Goal: Book appointment/travel/reservation

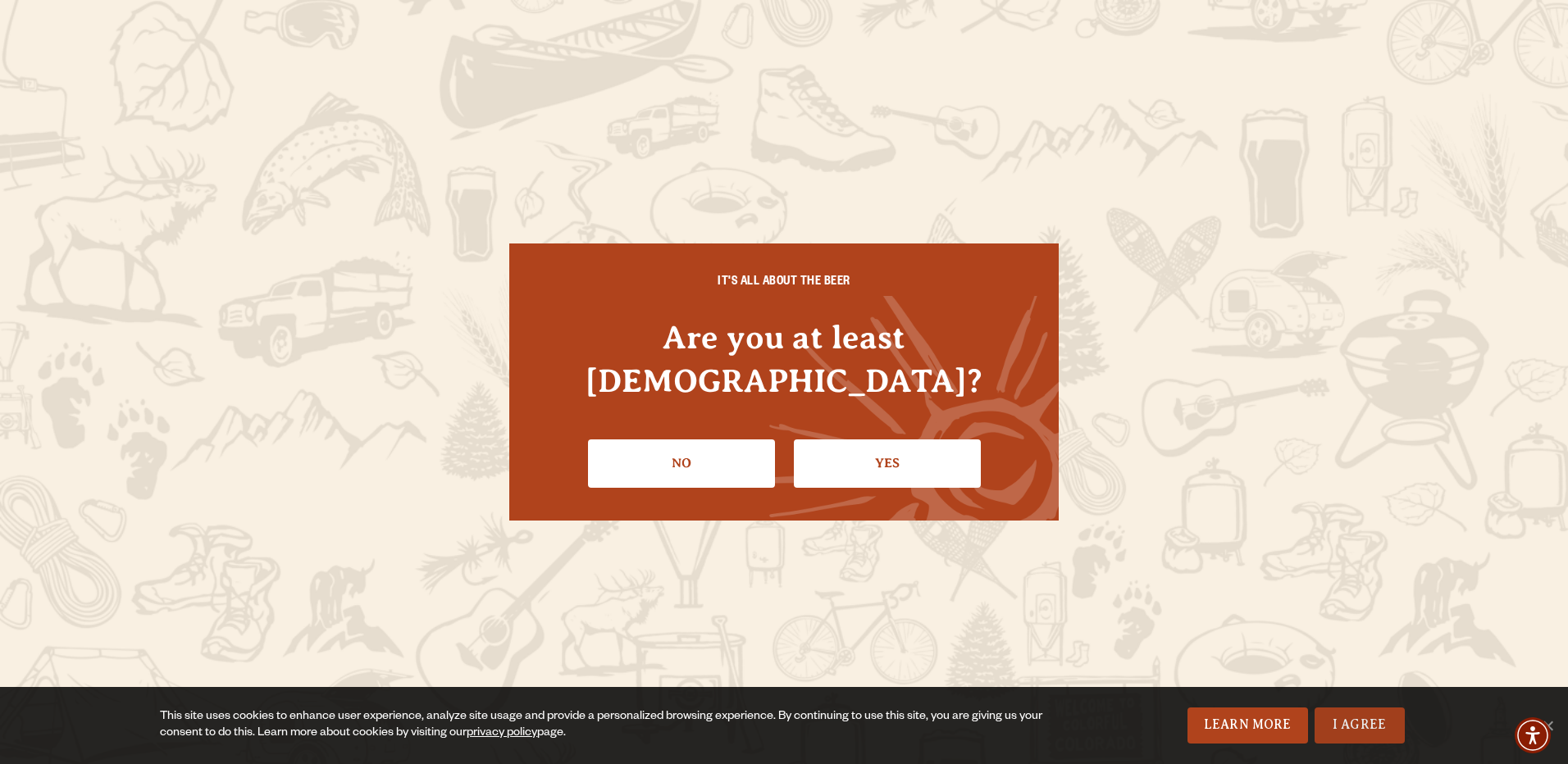
click at [1360, 727] on link "I Agree" at bounding box center [1360, 726] width 90 height 36
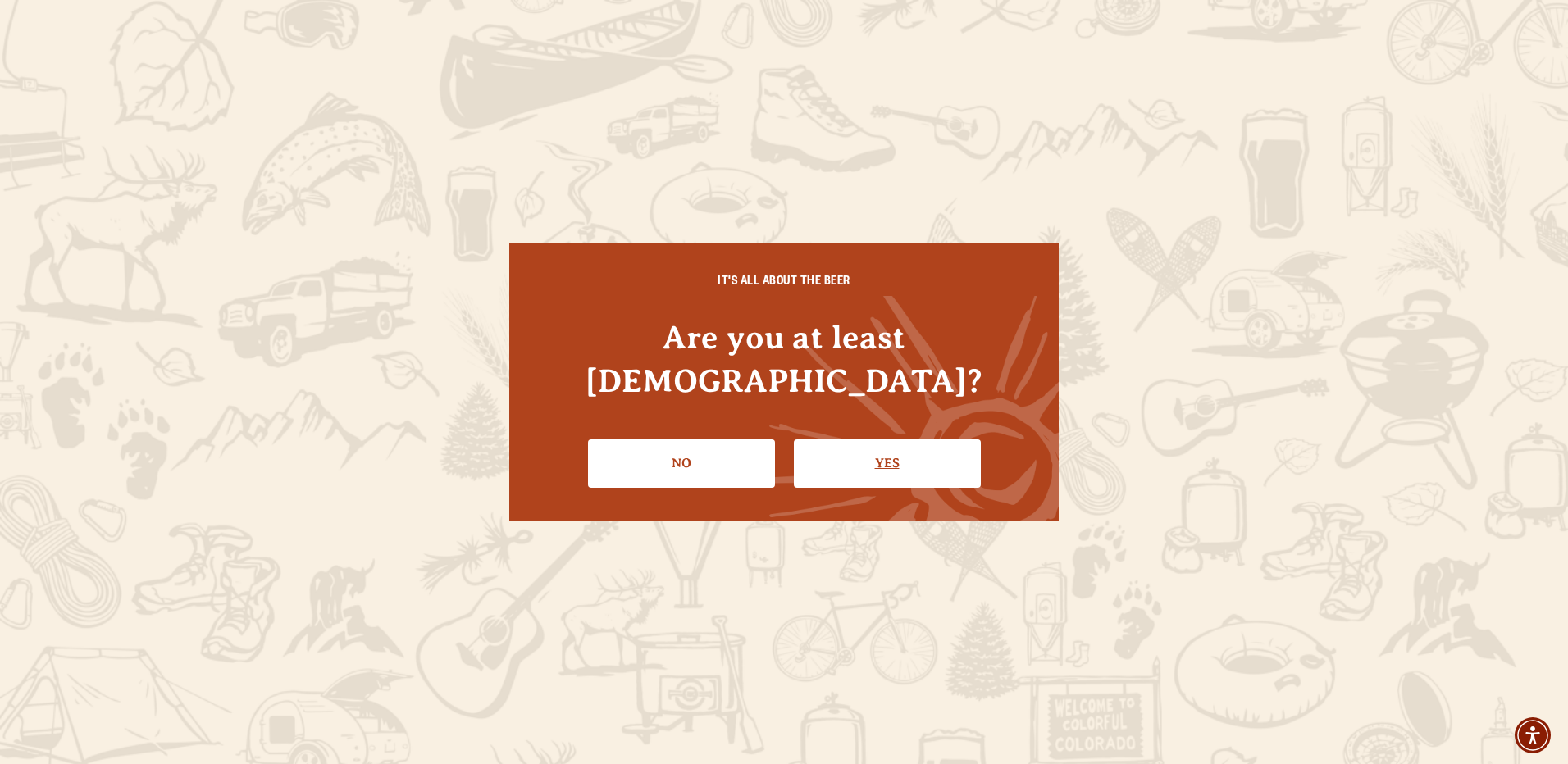
click at [897, 455] on link "Yes" at bounding box center [887, 463] width 187 height 48
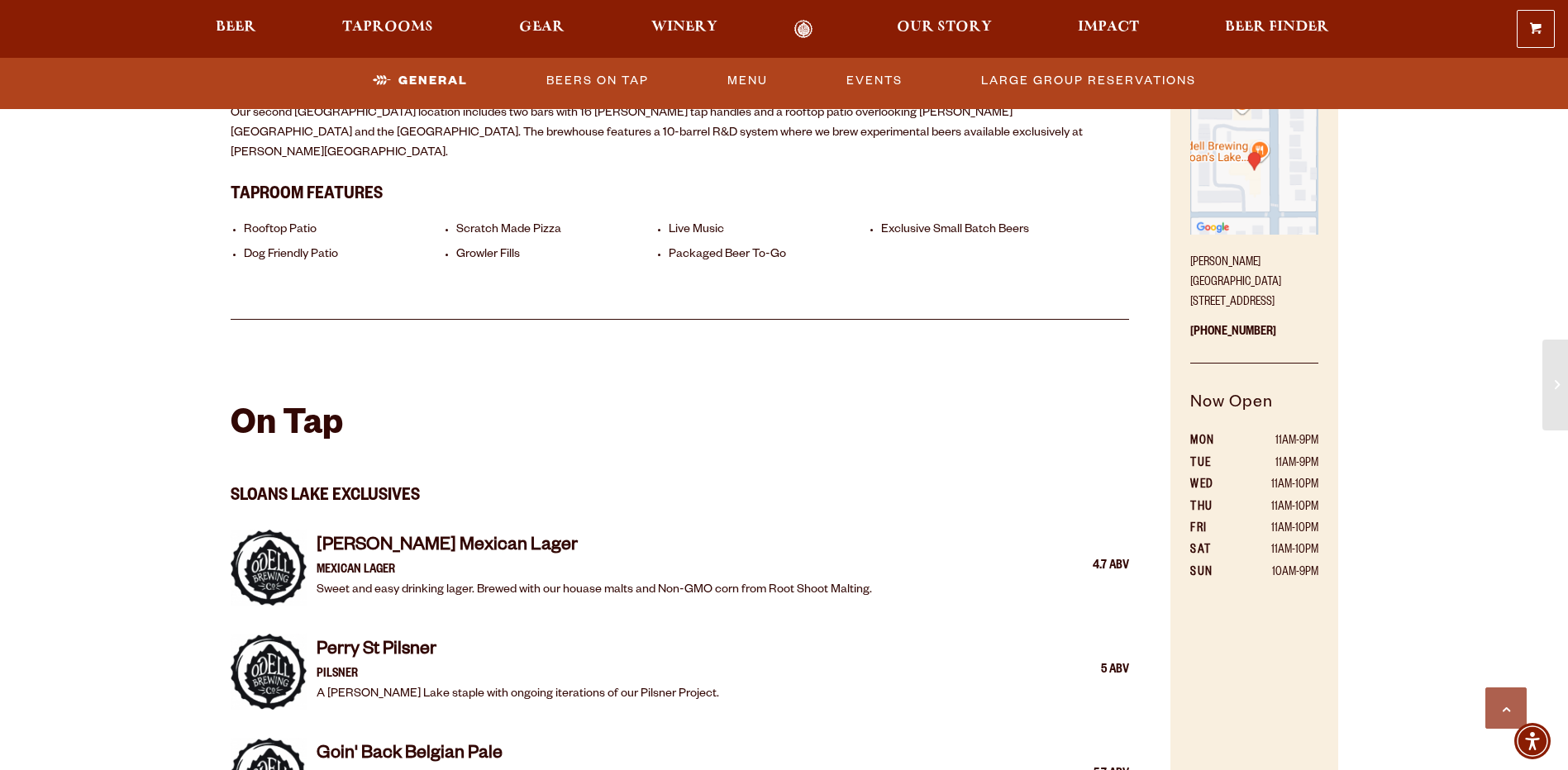
scroll to position [992, 0]
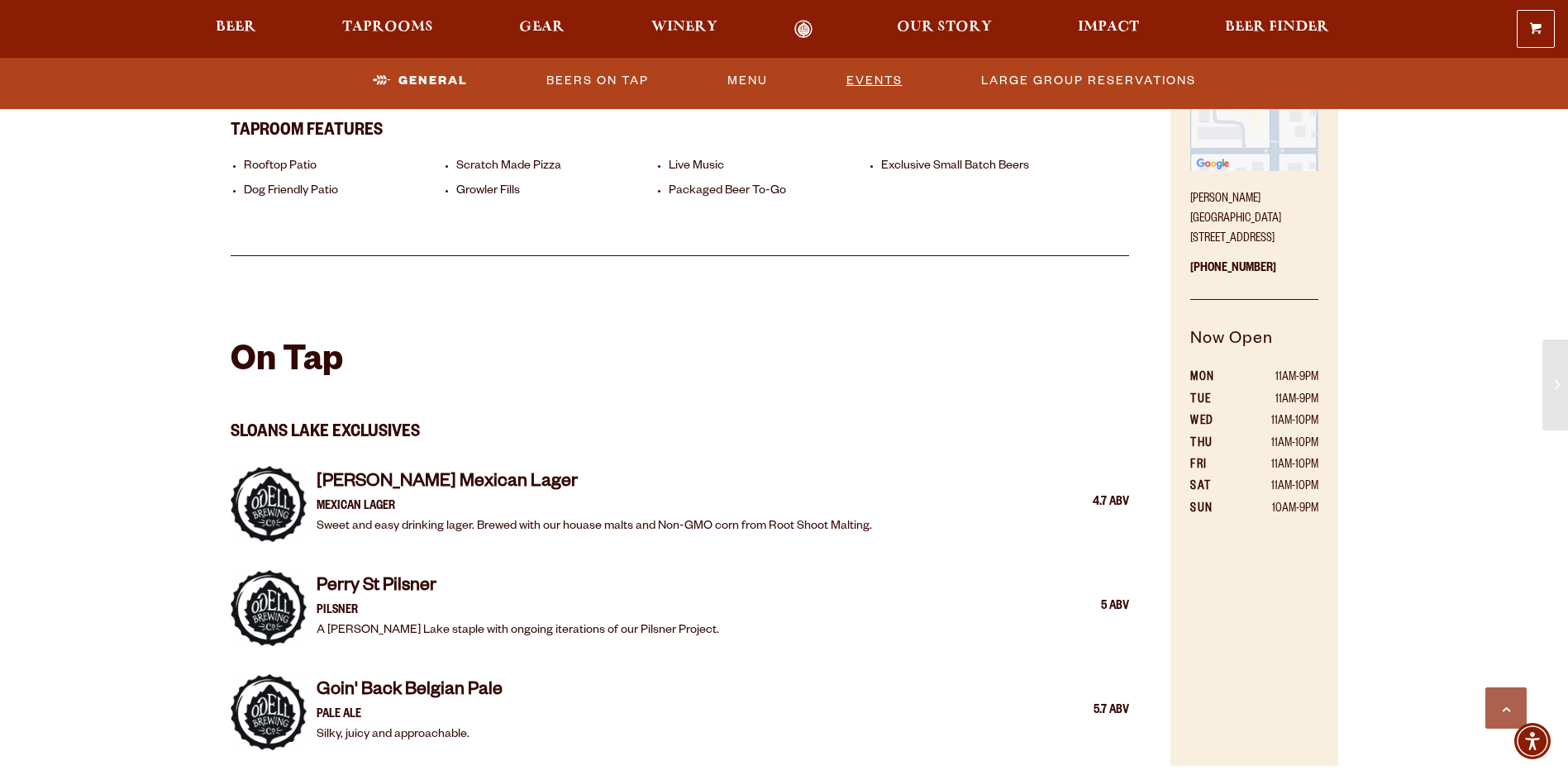
click at [871, 75] on link "Events" at bounding box center [874, 81] width 69 height 38
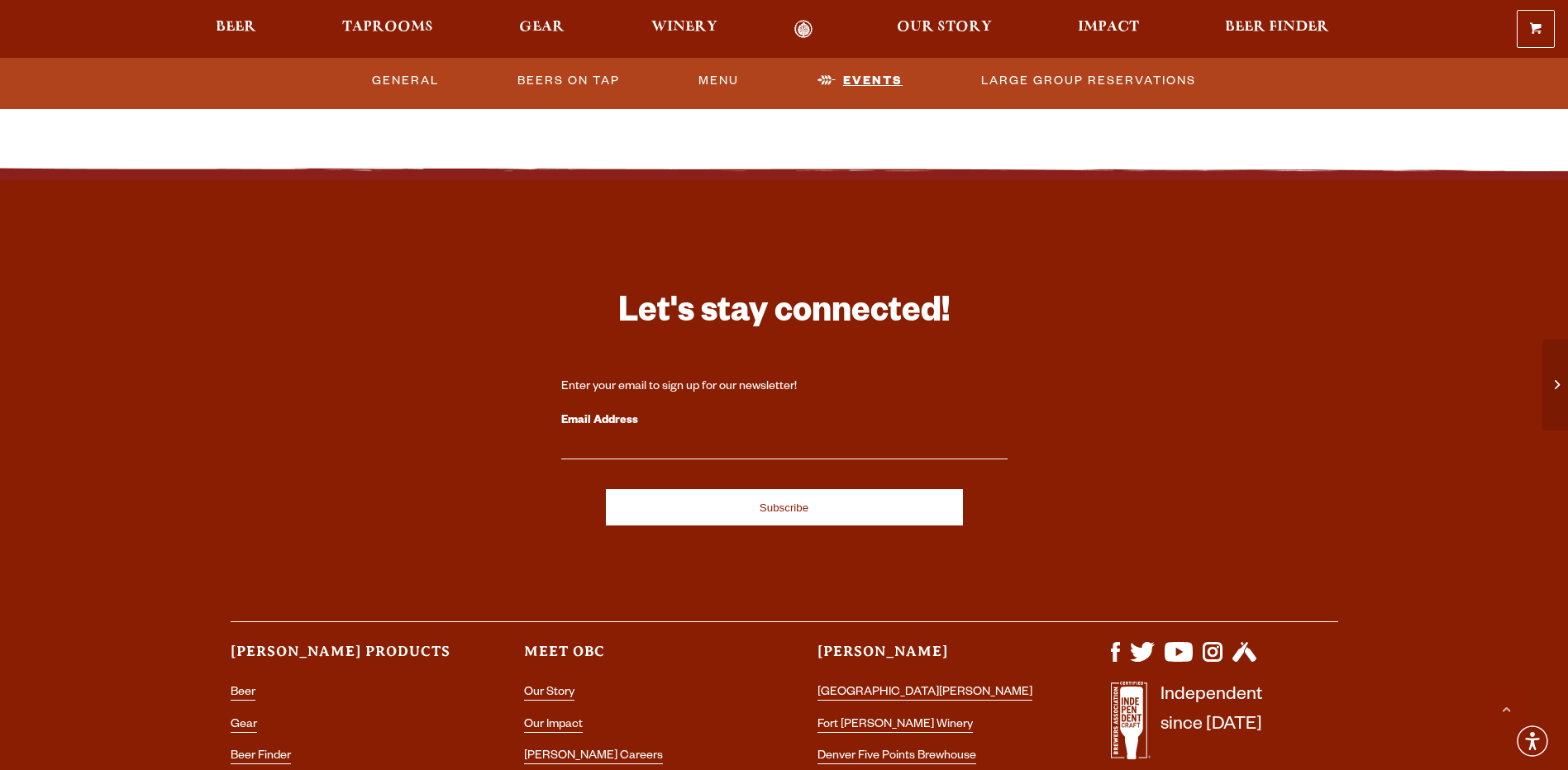
scroll to position [3926, 0]
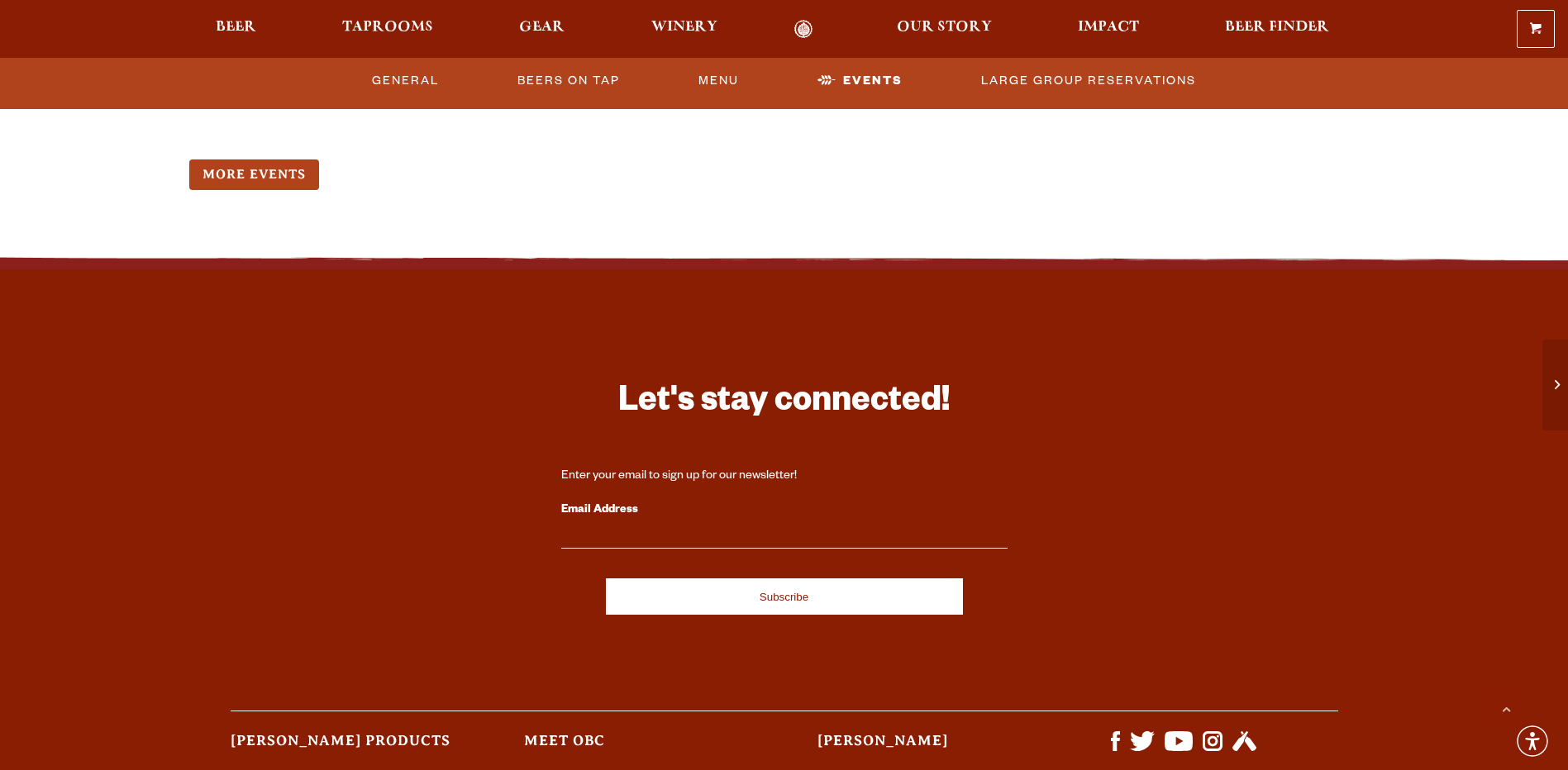
click at [438, 15] on div "0 Shopping Cart No products in the cart. Beer Taprooms Gear Winery Our Story Im…" at bounding box center [784, 29] width 1568 height 38
click at [367, 21] on span "Taprooms" at bounding box center [387, 27] width 91 height 13
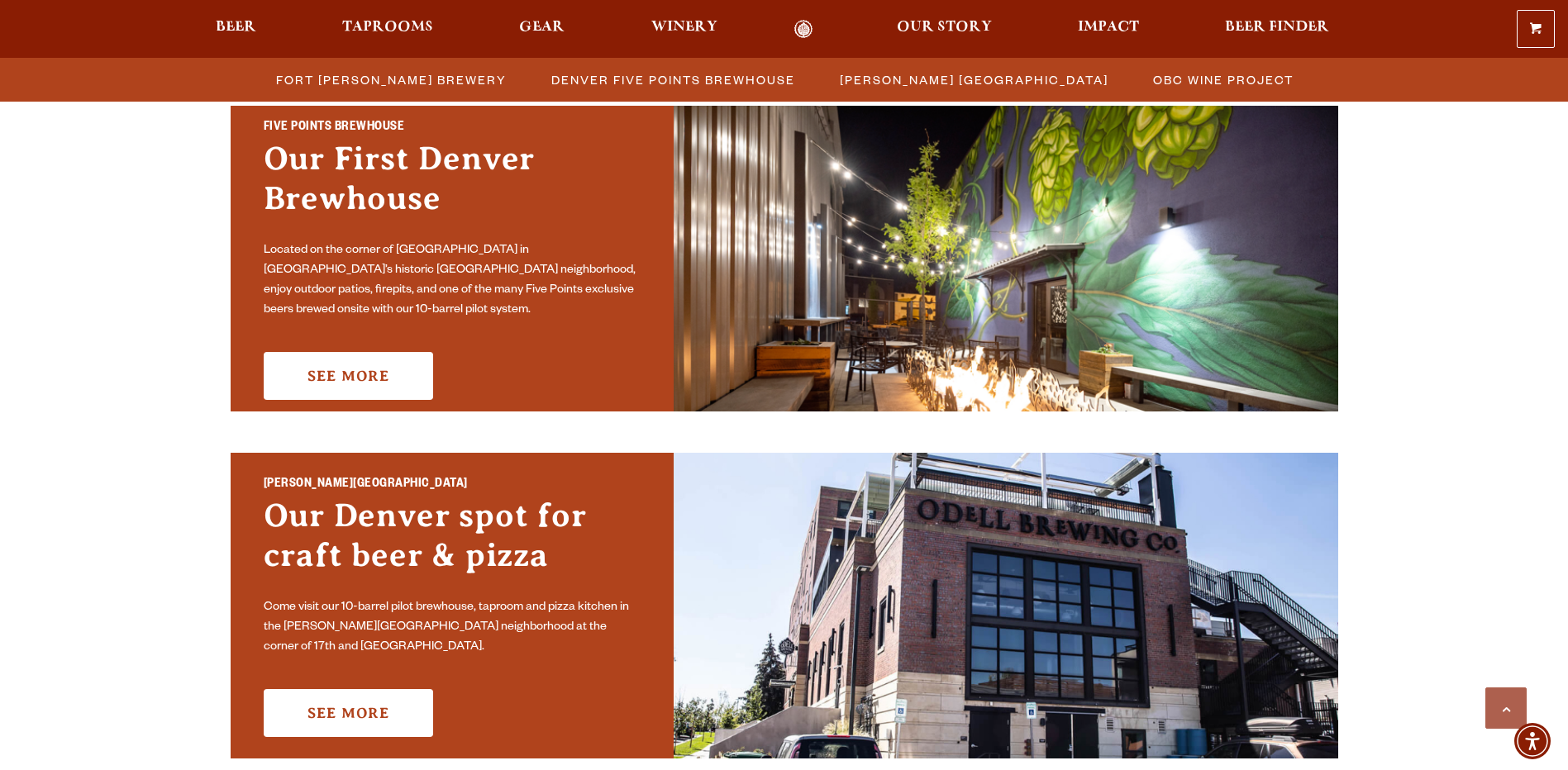
scroll to position [992, 0]
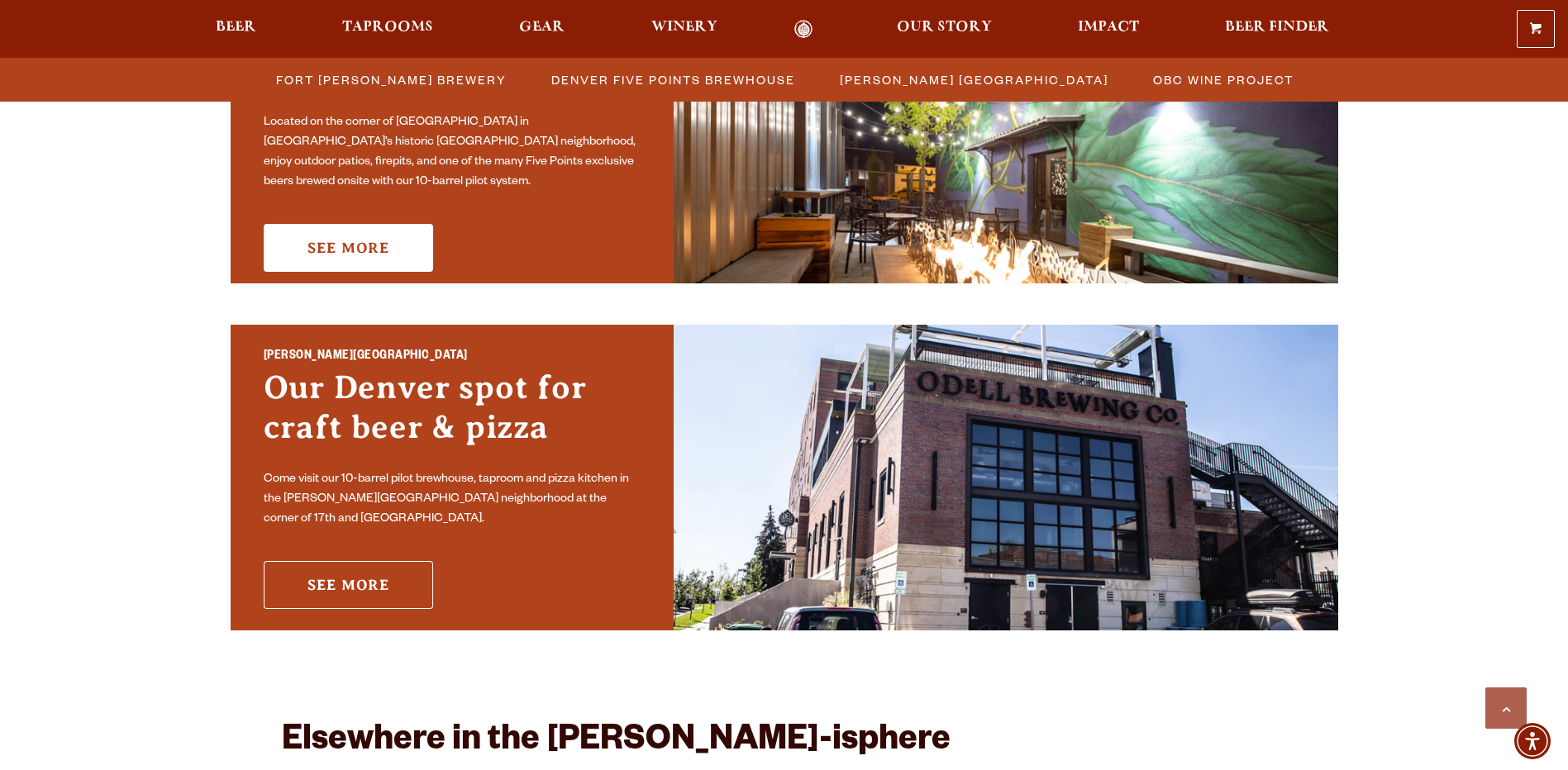
click at [346, 563] on link "See More" at bounding box center [349, 585] width 170 height 48
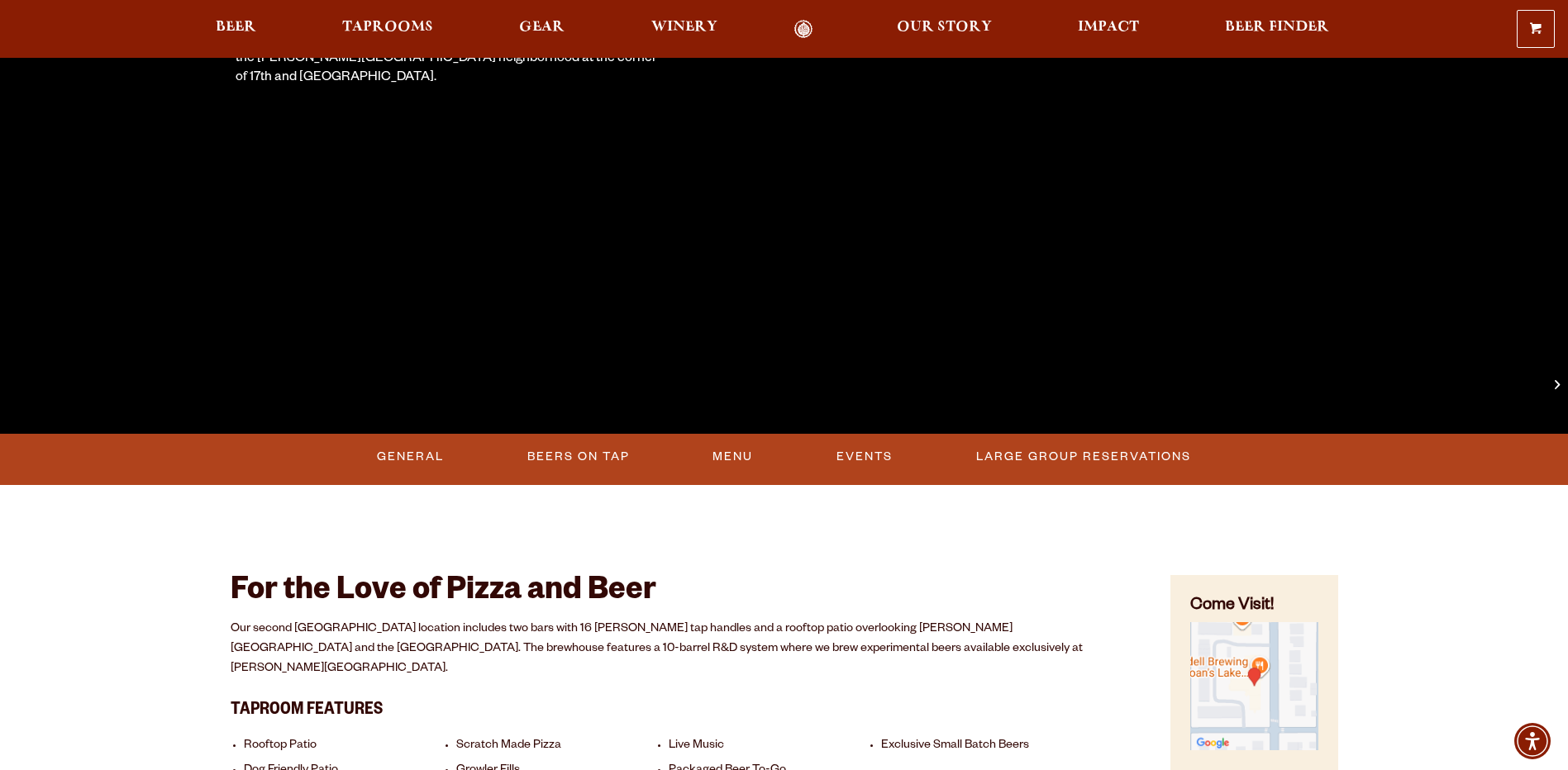
scroll to position [496, 0]
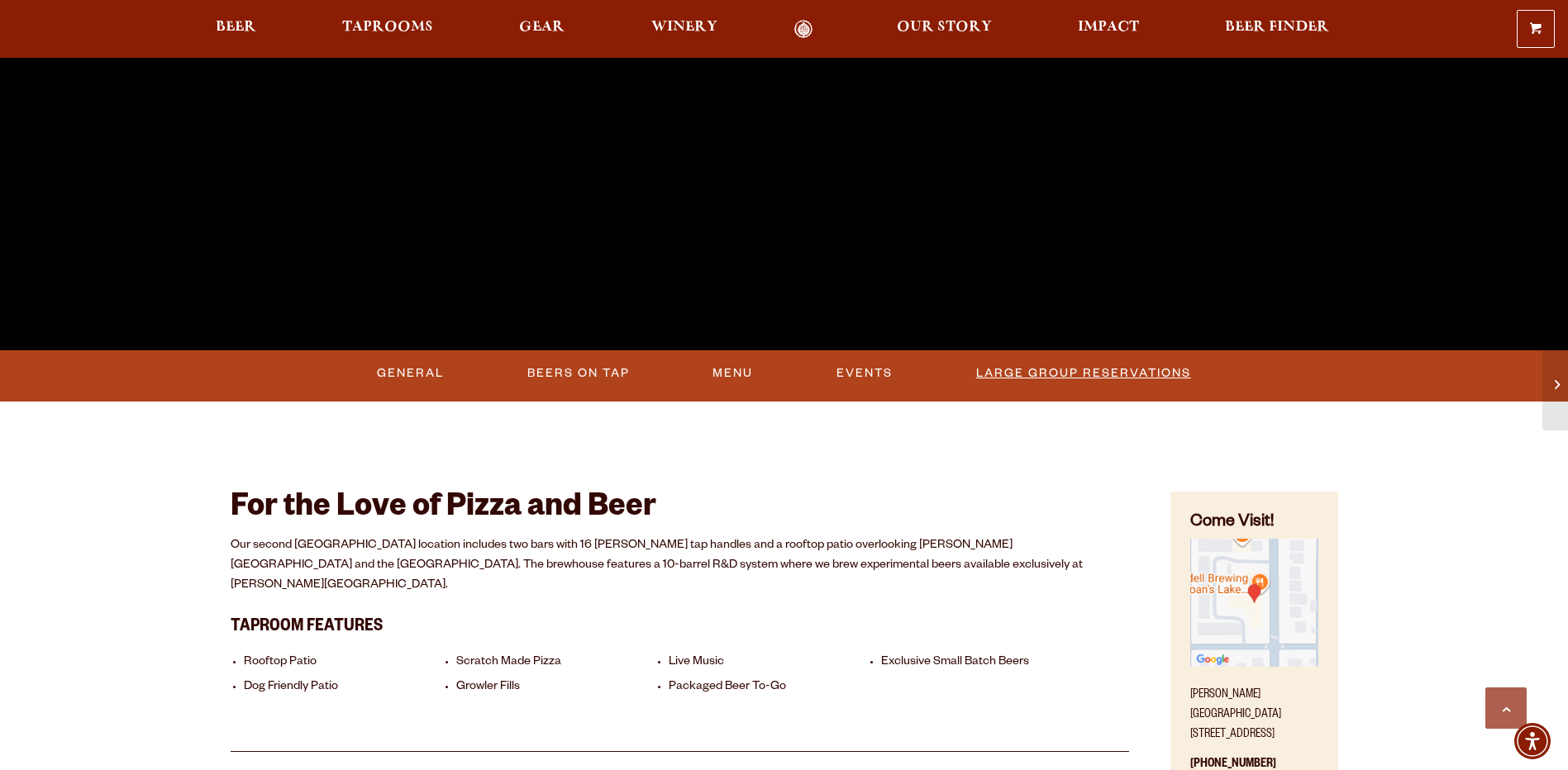
click at [1029, 370] on link "Large Group Reservations" at bounding box center [1084, 373] width 228 height 38
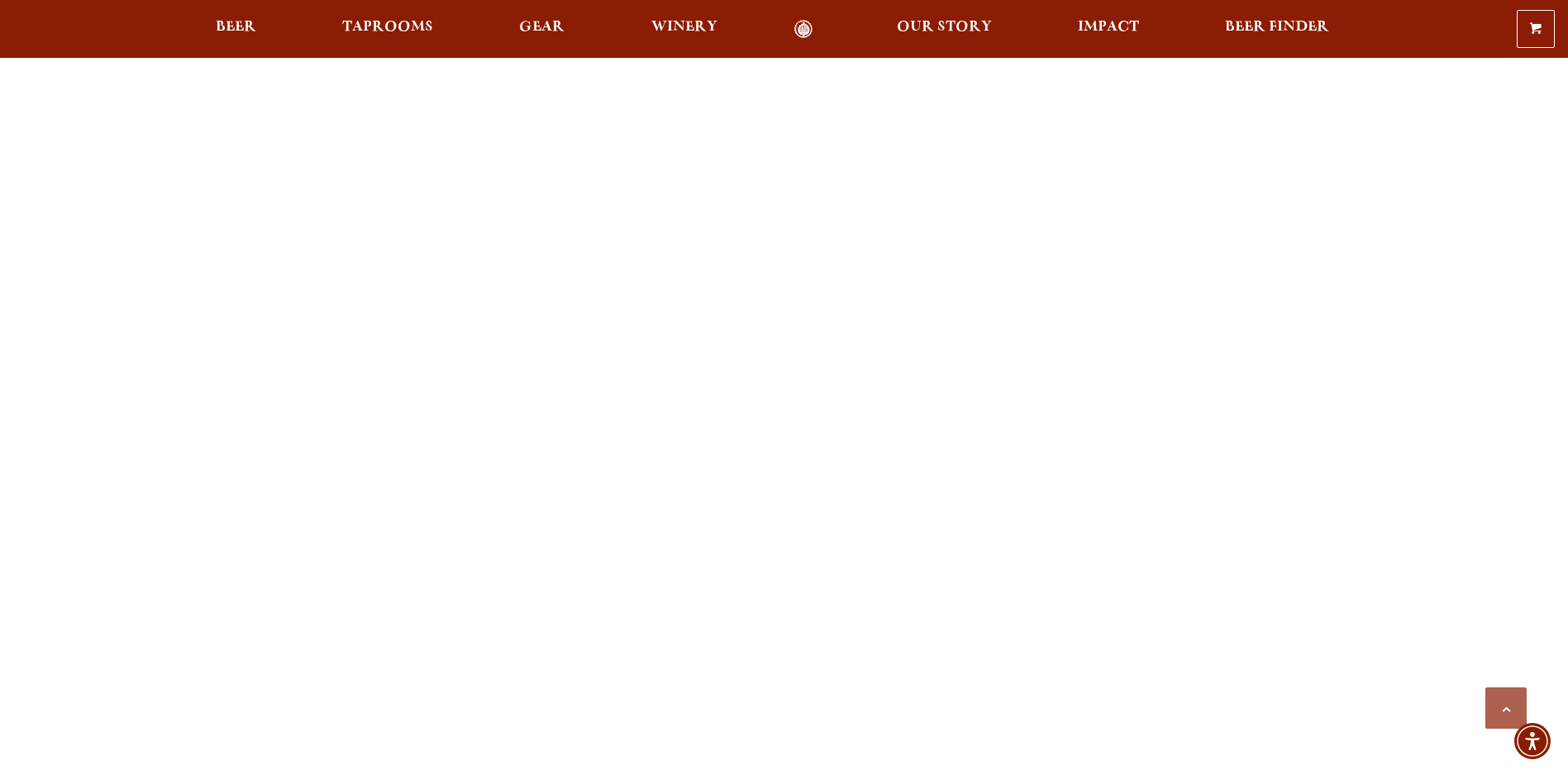
scroll to position [1818, 0]
click at [1042, 412] on div "Previous Next 1 2 3 Loading… We are able to accommodate groups of 20-50 people …" at bounding box center [784, 270] width 1108 height 2833
click at [943, 583] on div "Previous Next 1 2 3 Loading… We are able to accommodate groups of 20-50 people …" at bounding box center [784, 683] width 1108 height 2833
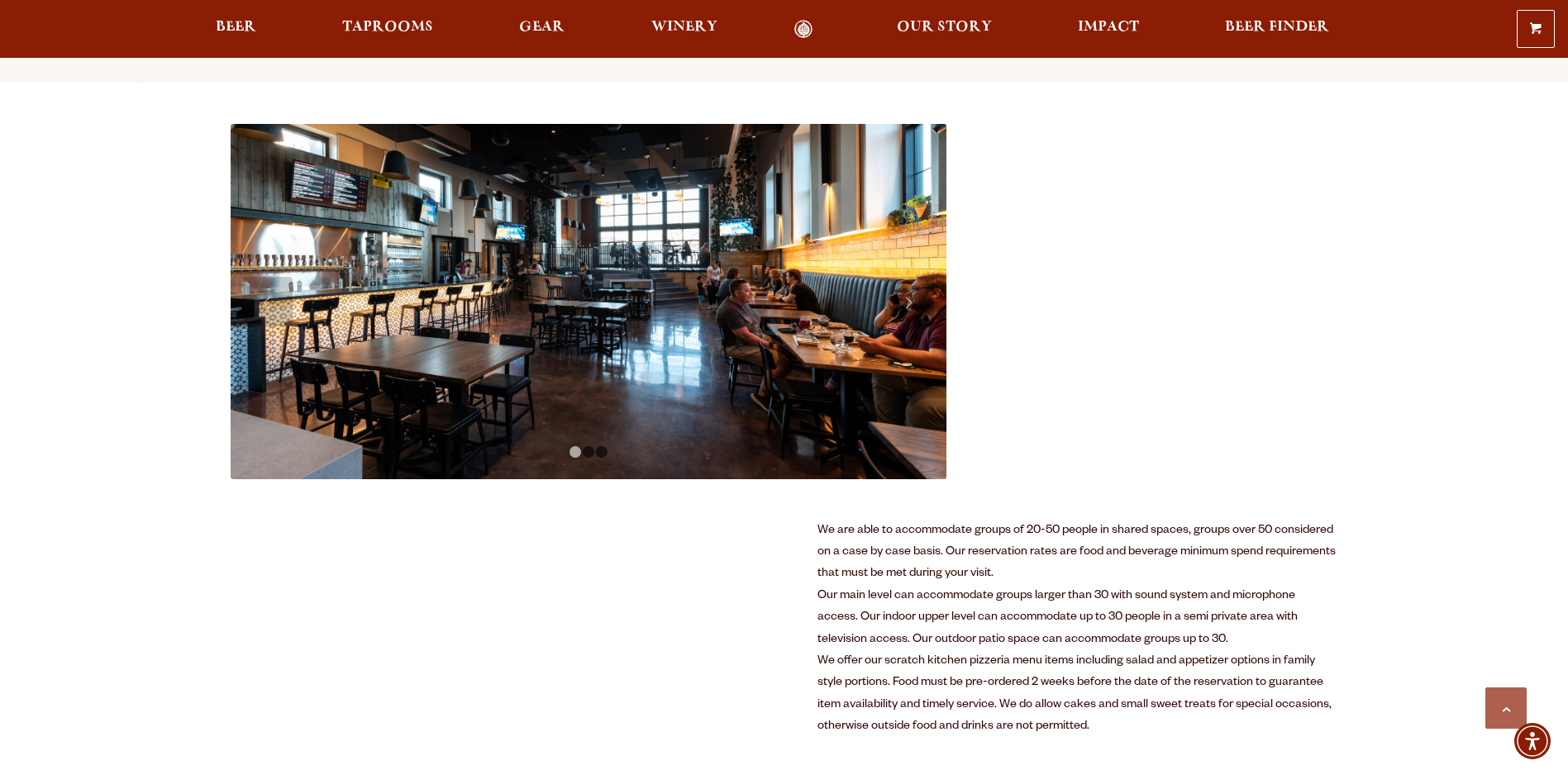
scroll to position [743, 0]
